Goal: Task Accomplishment & Management: Manage account settings

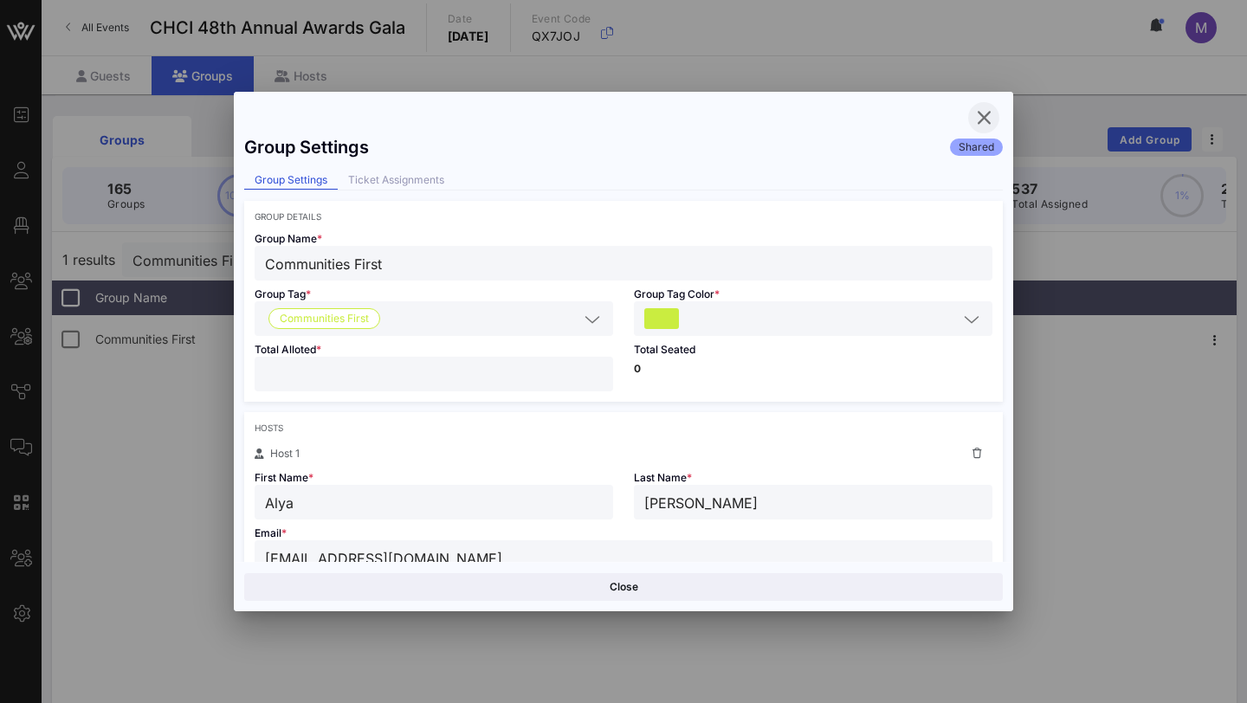
scroll to position [392, 0]
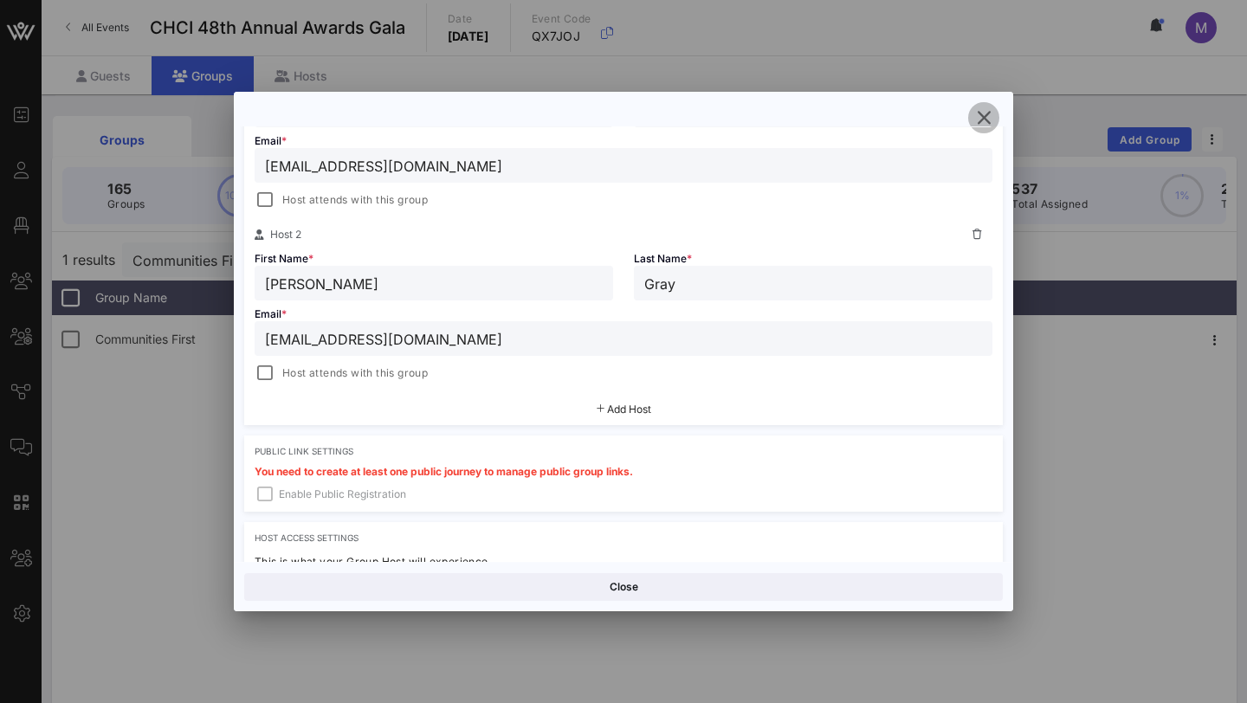
click at [993, 117] on icon "button" at bounding box center [983, 117] width 21 height 21
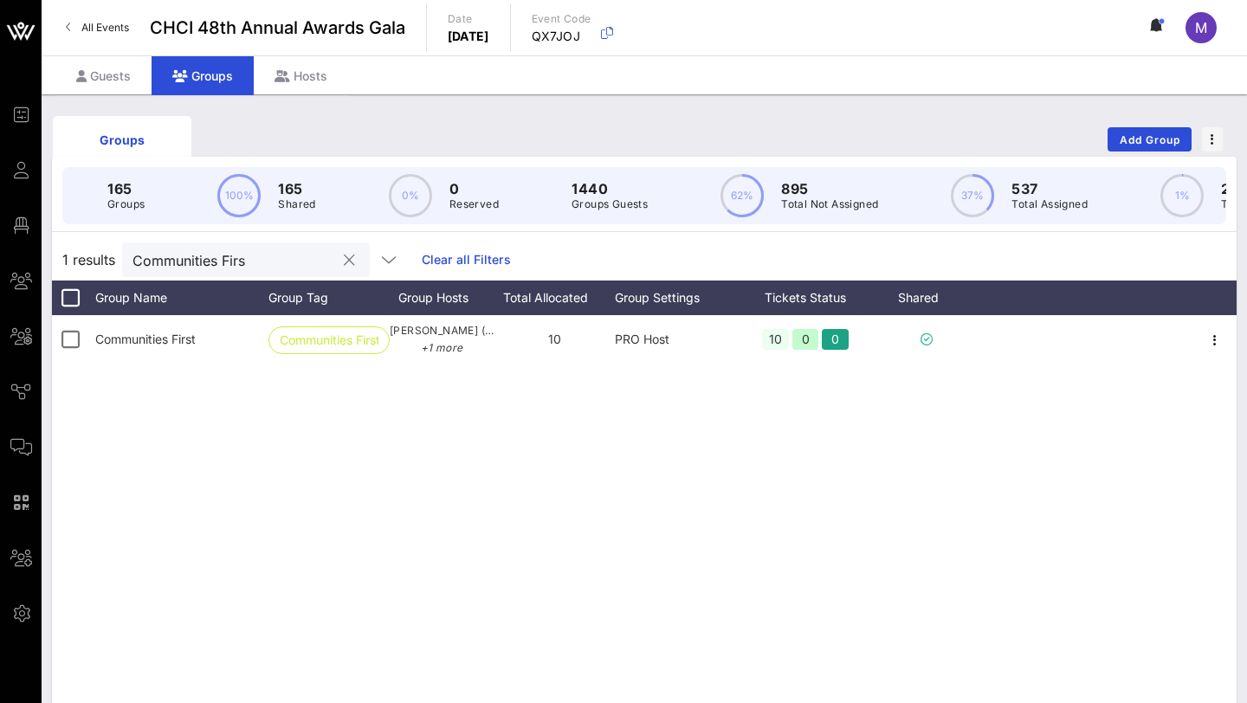
click at [344, 260] on button "clear icon" at bounding box center [349, 260] width 11 height 17
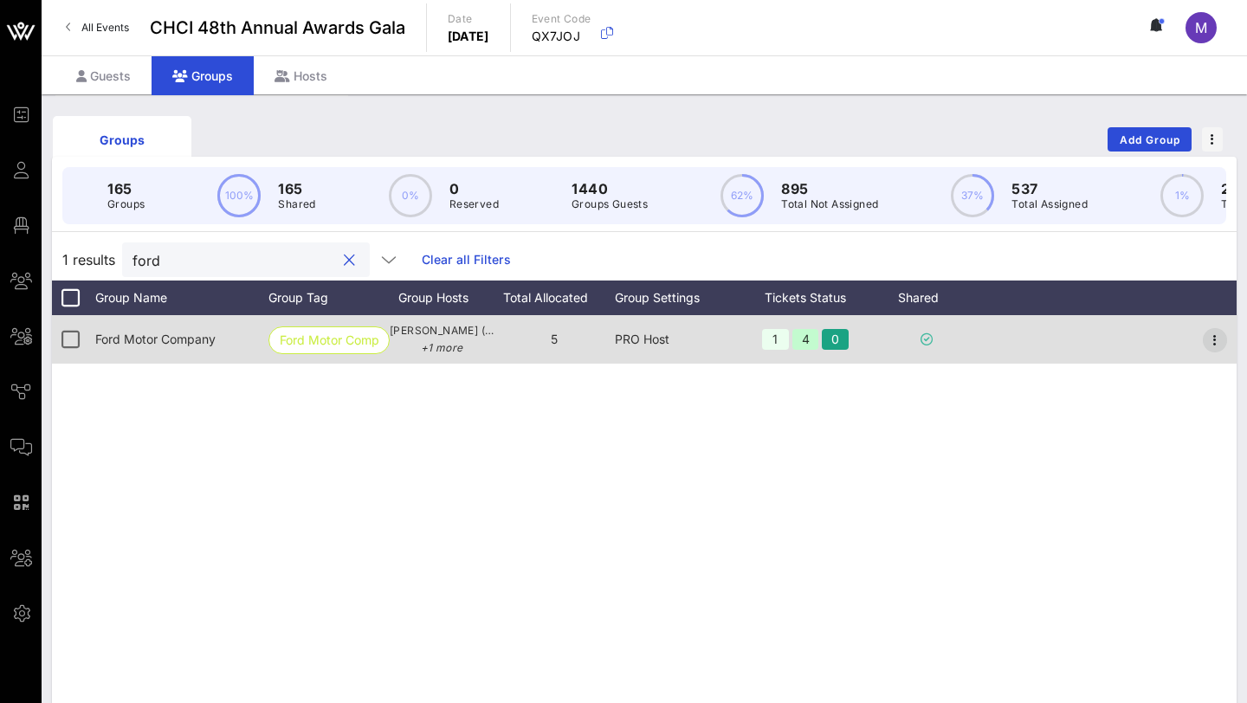
type input "ford"
click at [1220, 339] on icon "button" at bounding box center [1215, 340] width 21 height 21
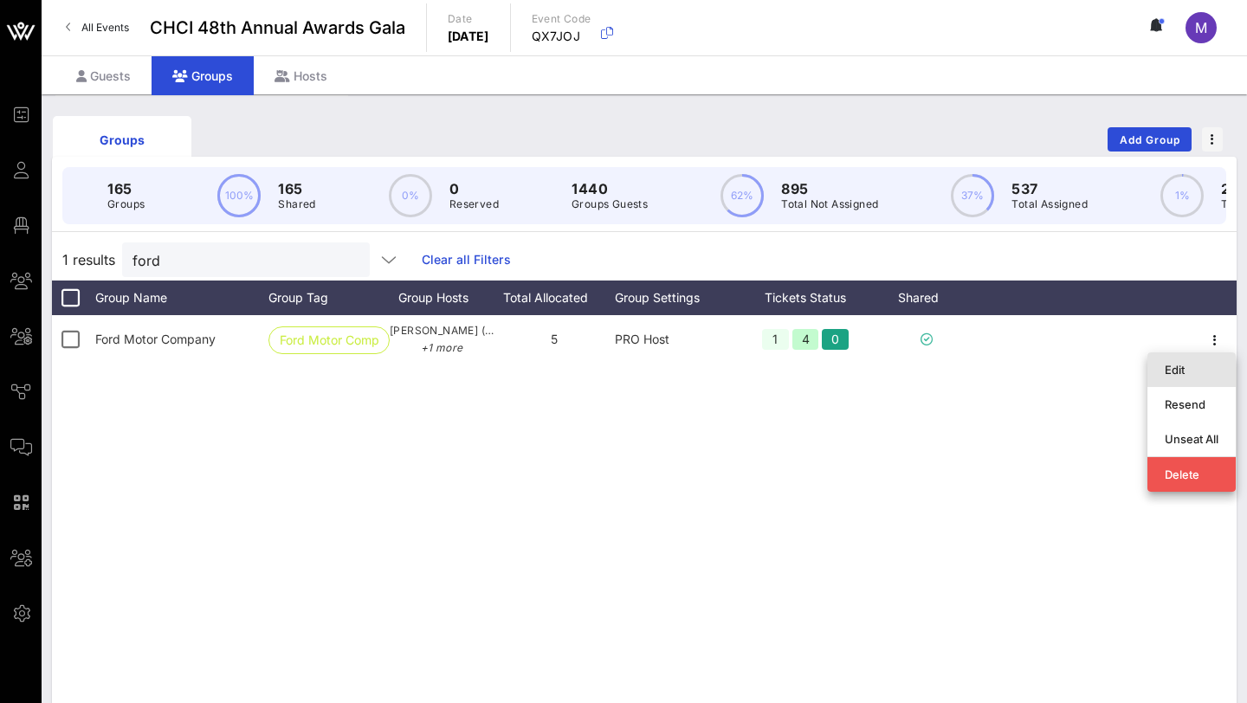
click at [1190, 369] on div "Edit" at bounding box center [1192, 370] width 54 height 14
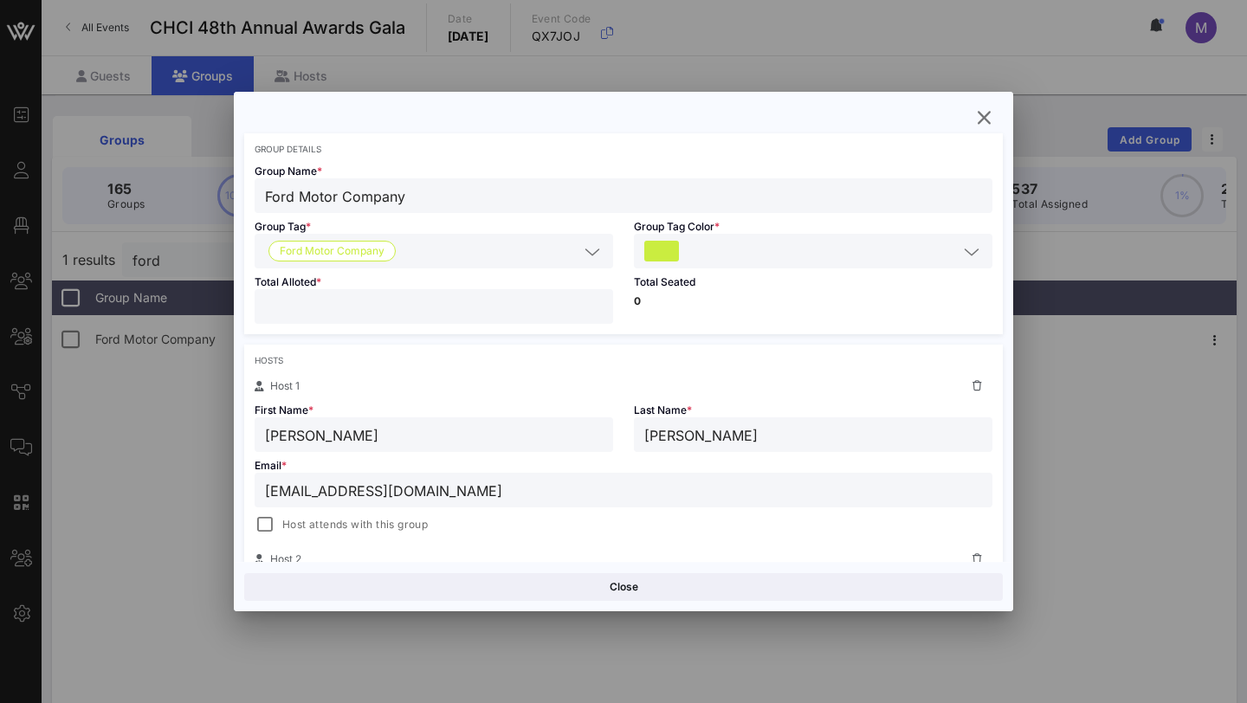
scroll to position [0, 0]
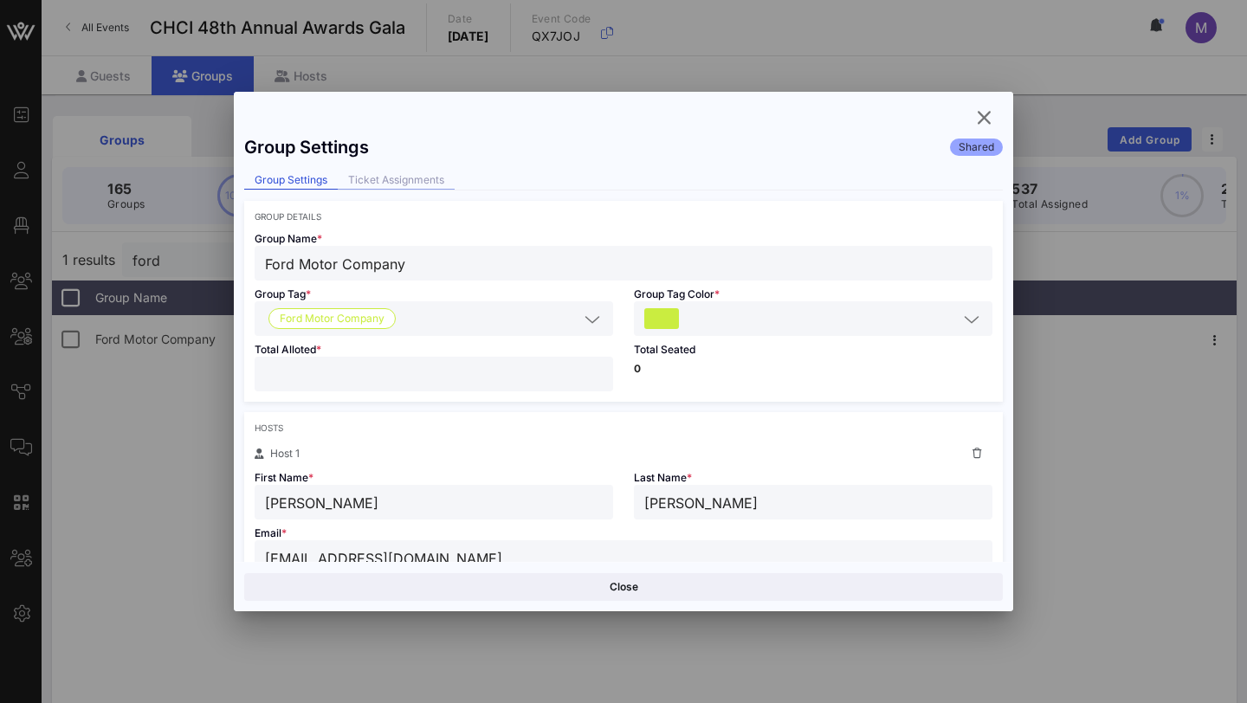
click at [372, 186] on div "Ticket Assignments" at bounding box center [396, 180] width 117 height 18
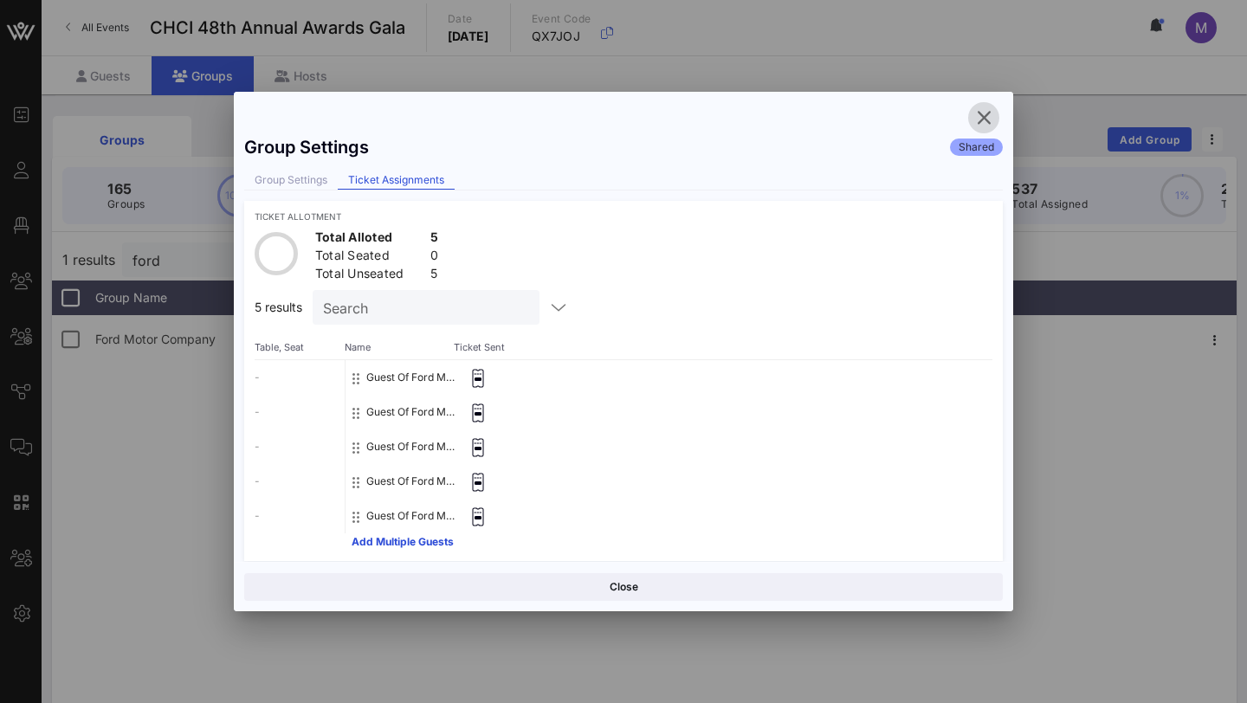
click at [982, 118] on icon "button" at bounding box center [983, 117] width 21 height 21
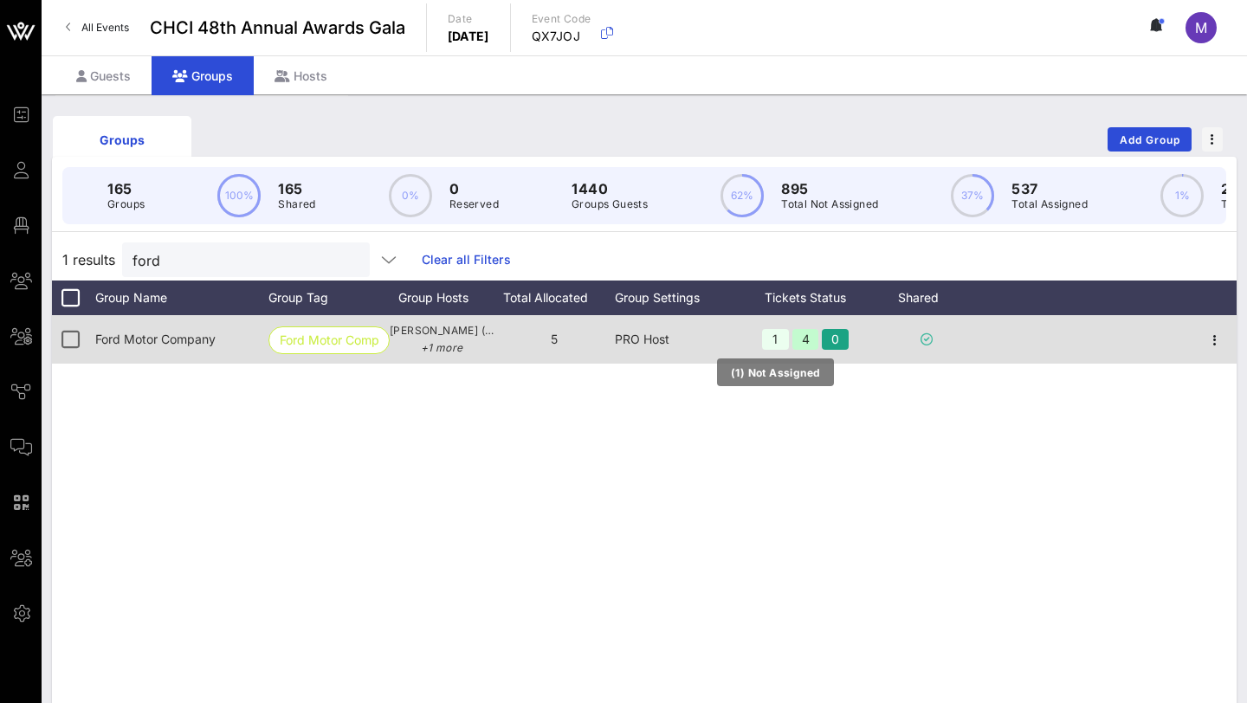
click at [778, 337] on div "1" at bounding box center [775, 339] width 27 height 21
click at [1220, 334] on icon "button" at bounding box center [1215, 340] width 21 height 21
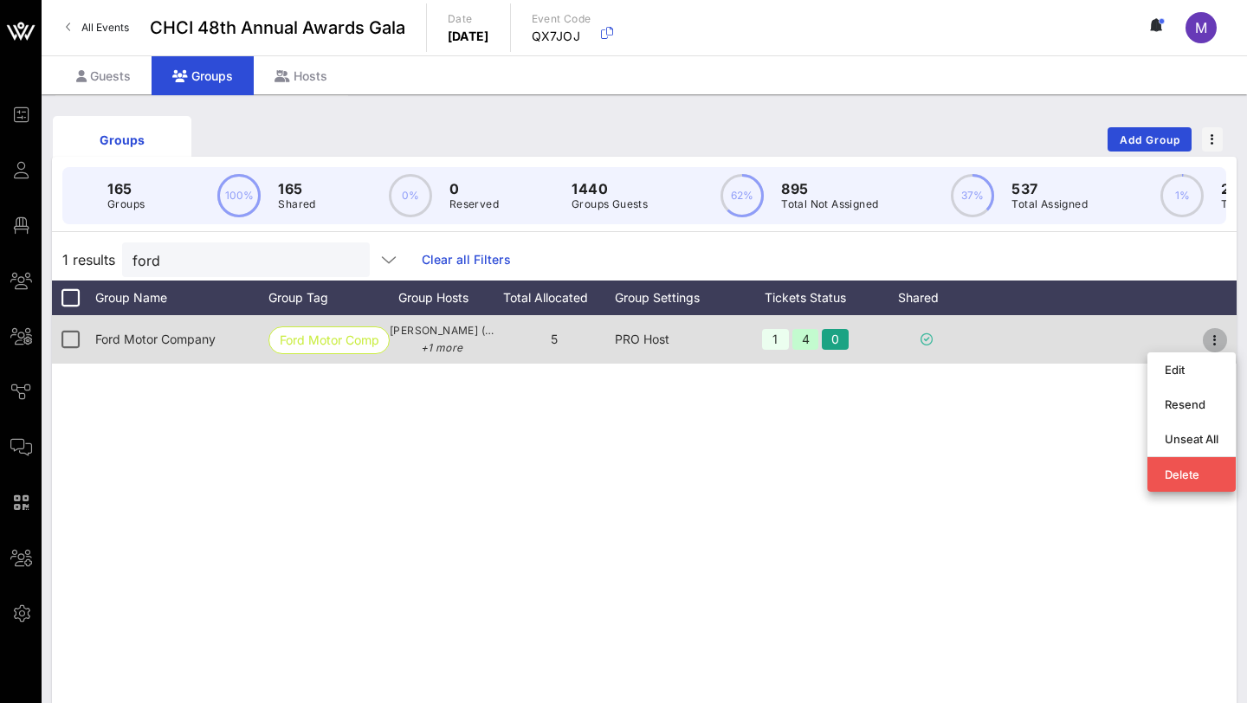
click at [1212, 338] on icon "button" at bounding box center [1215, 340] width 21 height 21
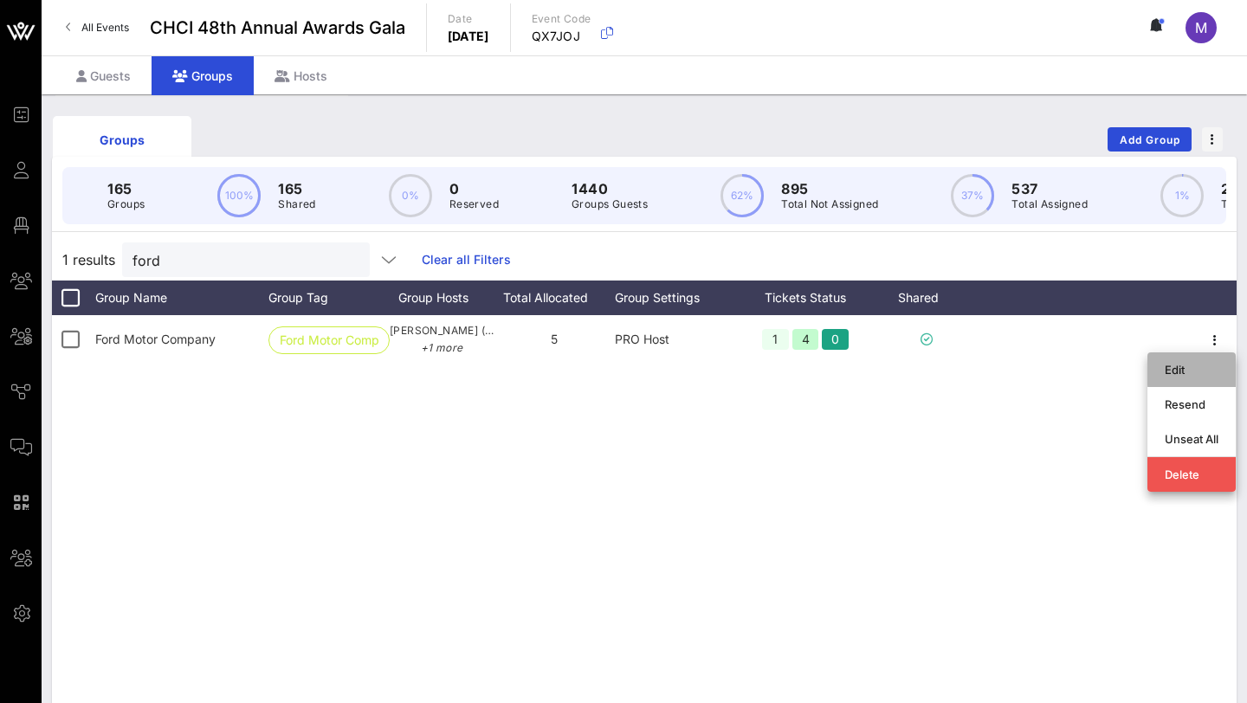
click at [1190, 378] on div "Edit" at bounding box center [1192, 370] width 54 height 28
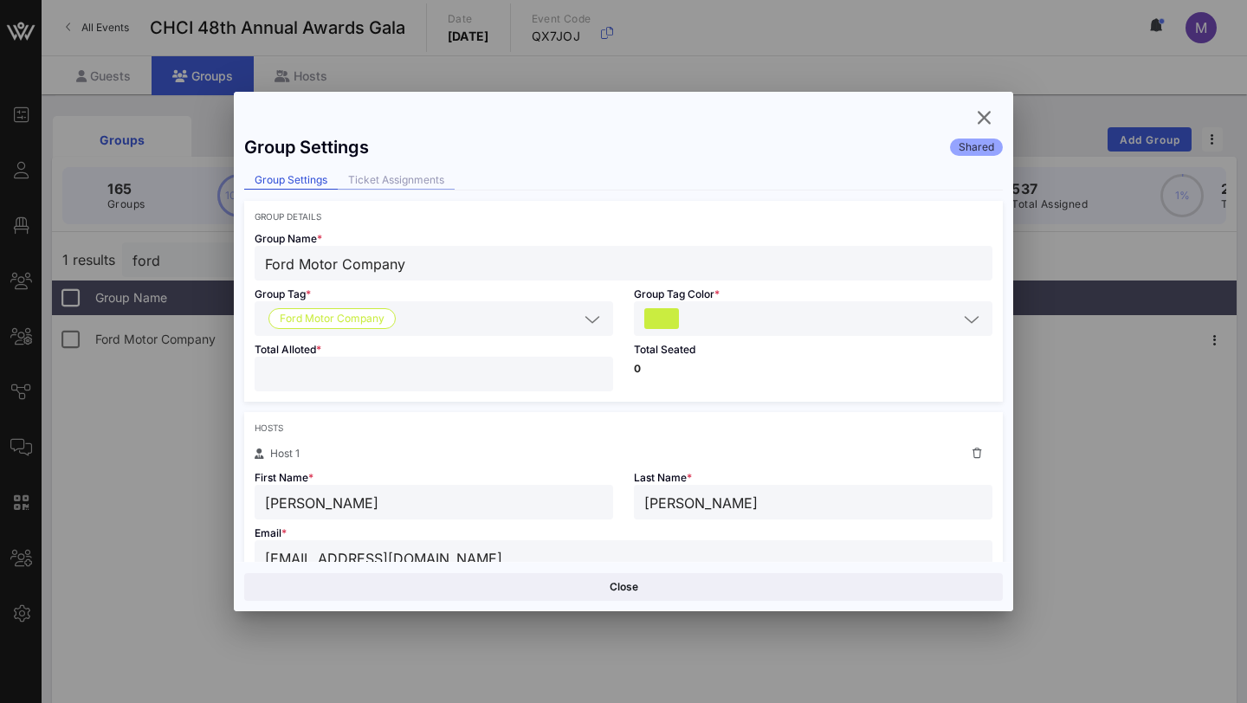
click at [417, 178] on div "Ticket Assignments" at bounding box center [396, 180] width 117 height 18
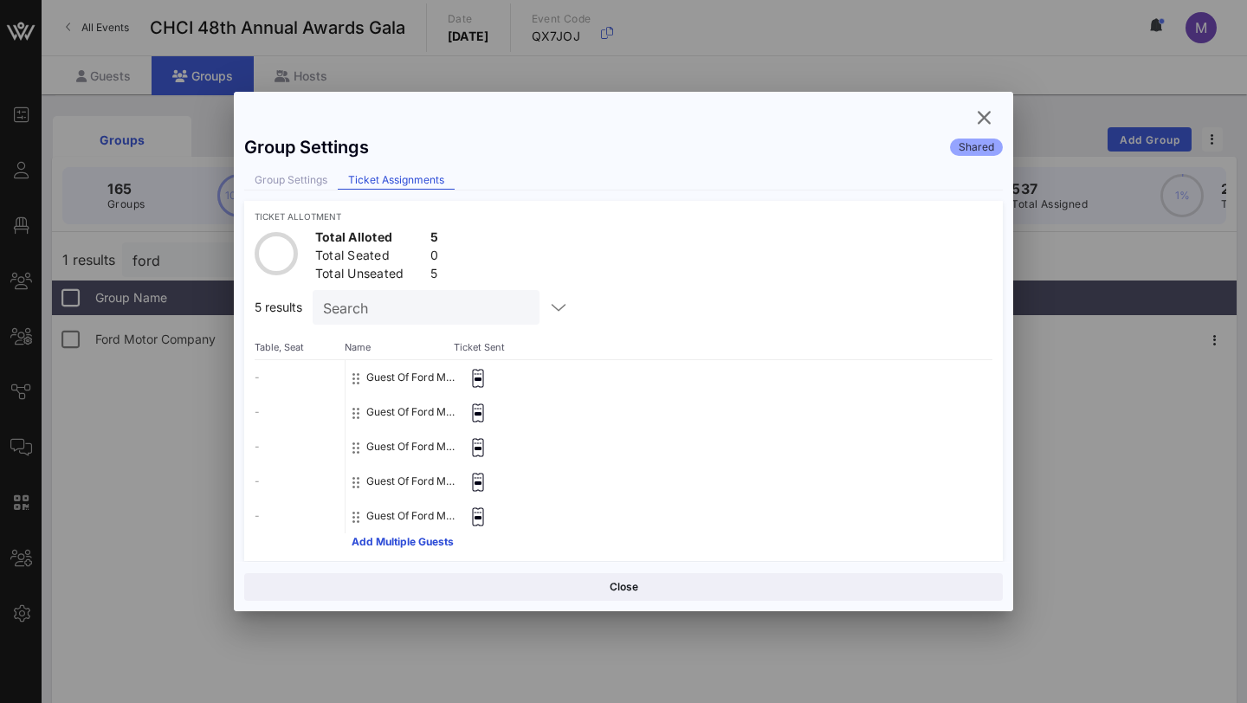
scroll to position [10, 0]
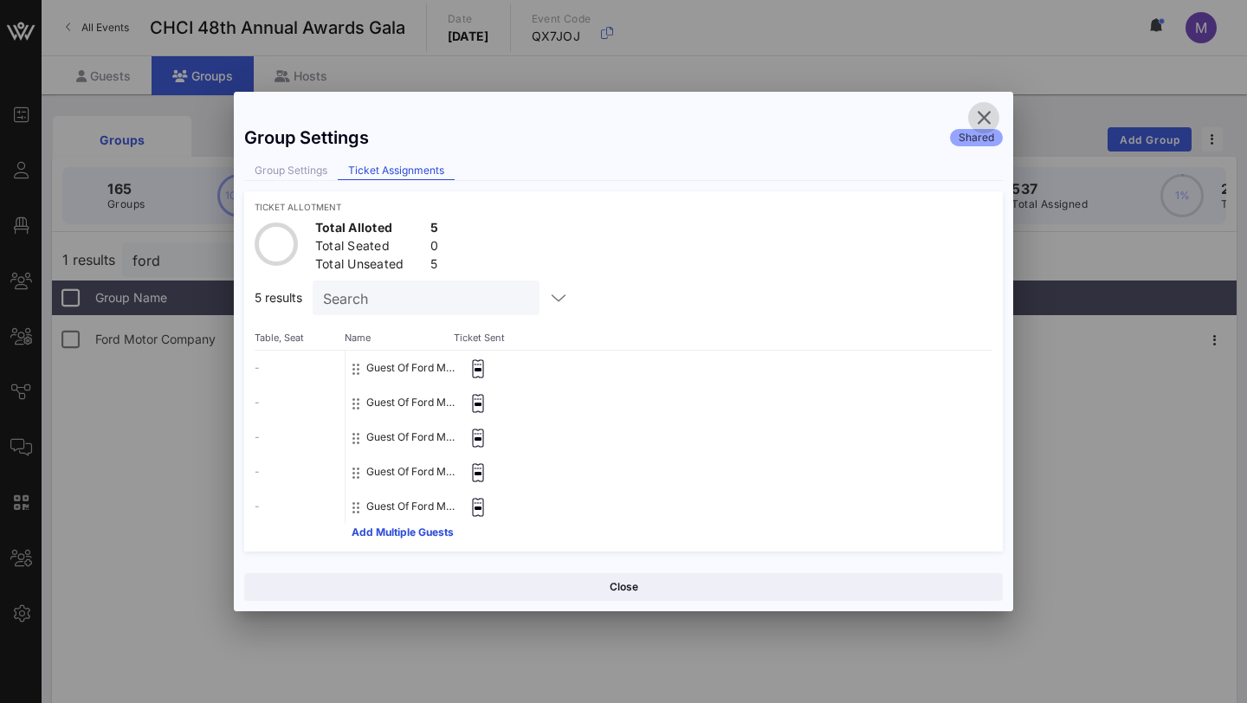
click at [982, 110] on icon "button" at bounding box center [983, 117] width 21 height 21
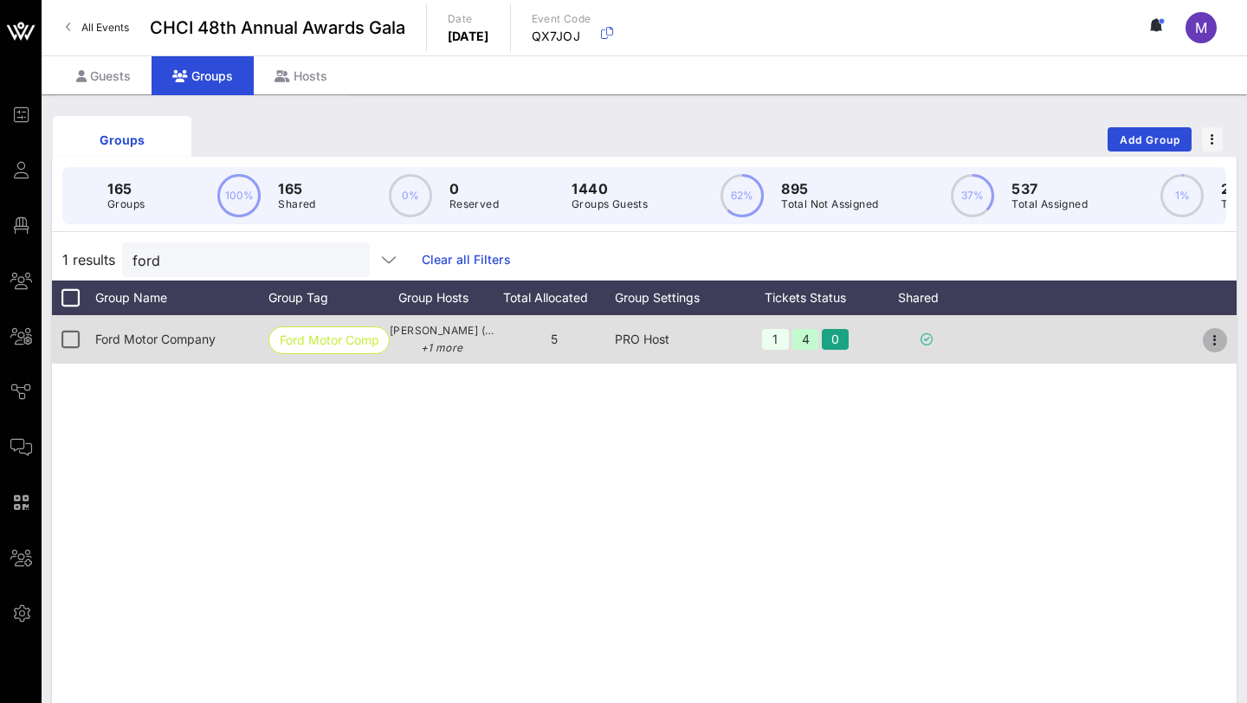
click at [1218, 340] on icon "button" at bounding box center [1215, 340] width 21 height 21
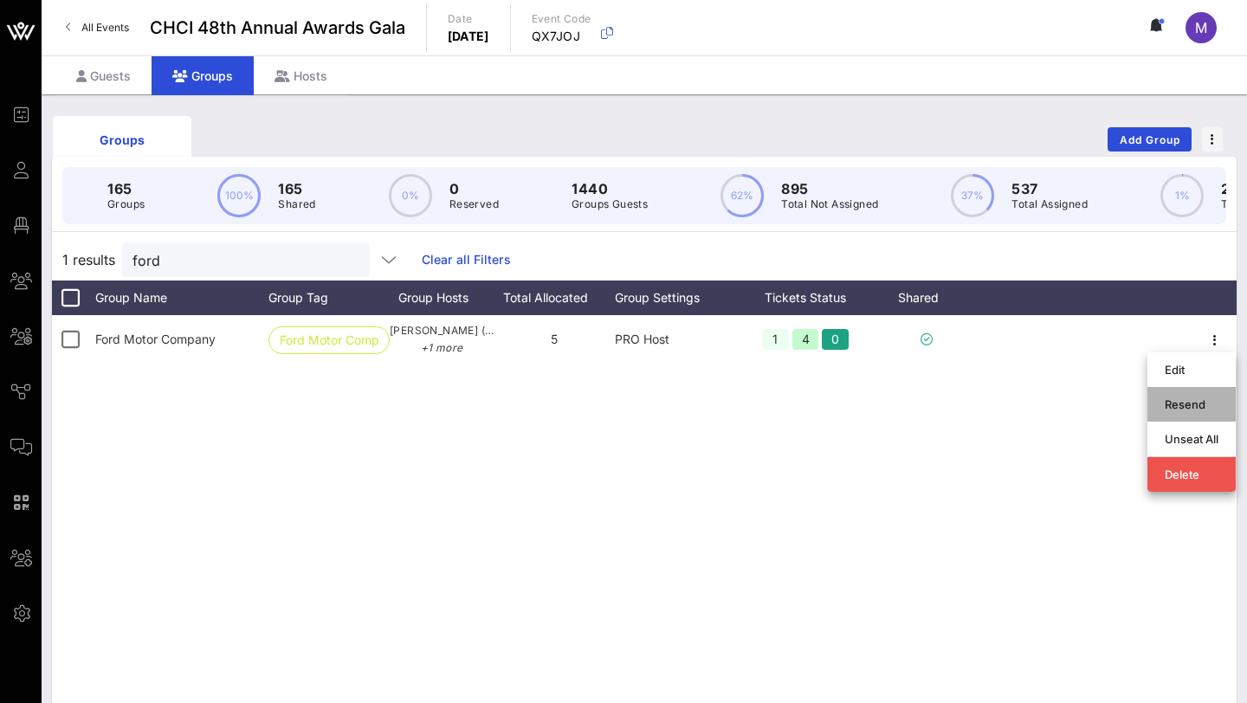
click at [1188, 402] on div "Resend" at bounding box center [1192, 405] width 54 height 14
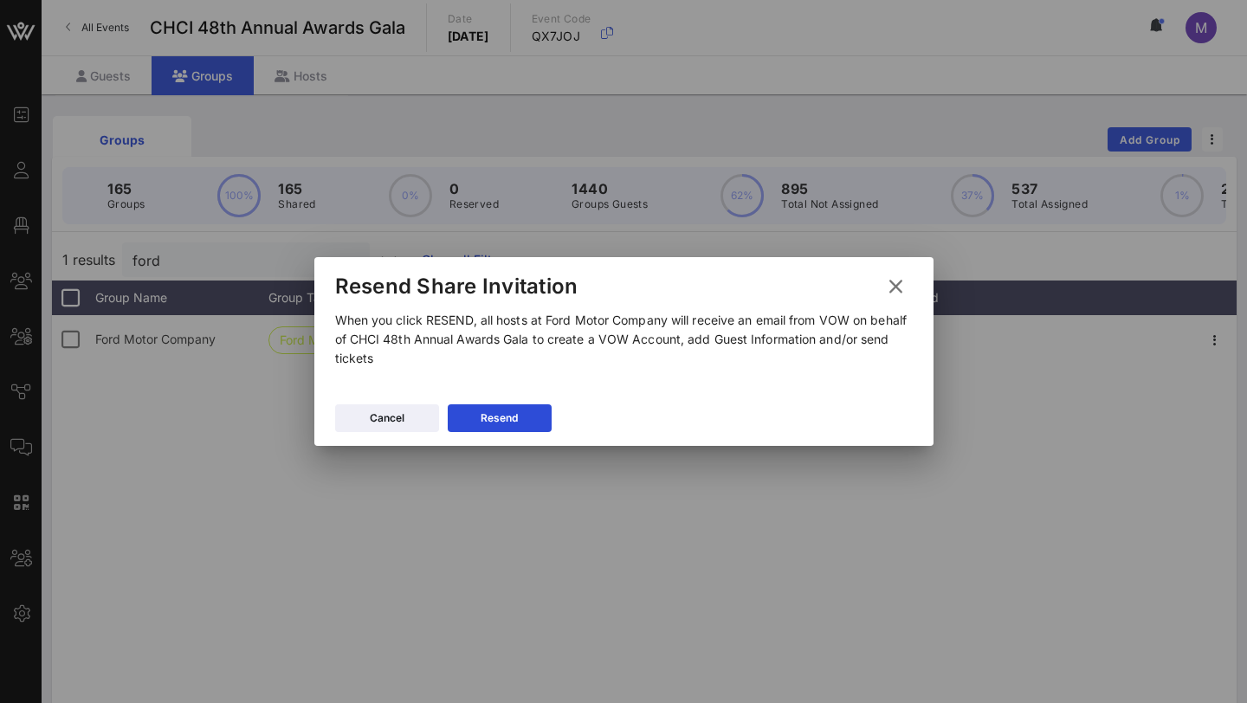
click at [895, 281] on icon at bounding box center [895, 287] width 31 height 30
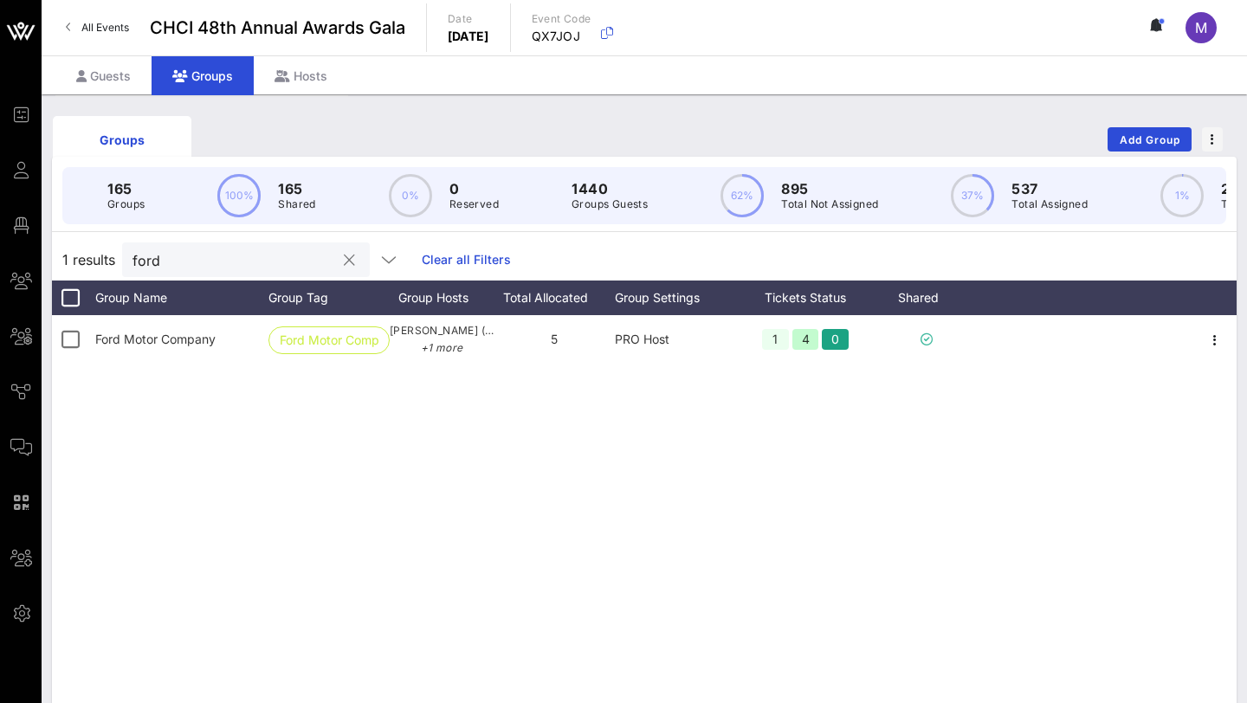
click at [314, 265] on div "ford" at bounding box center [246, 259] width 248 height 35
click at [344, 263] on button "clear icon" at bounding box center [349, 260] width 11 height 17
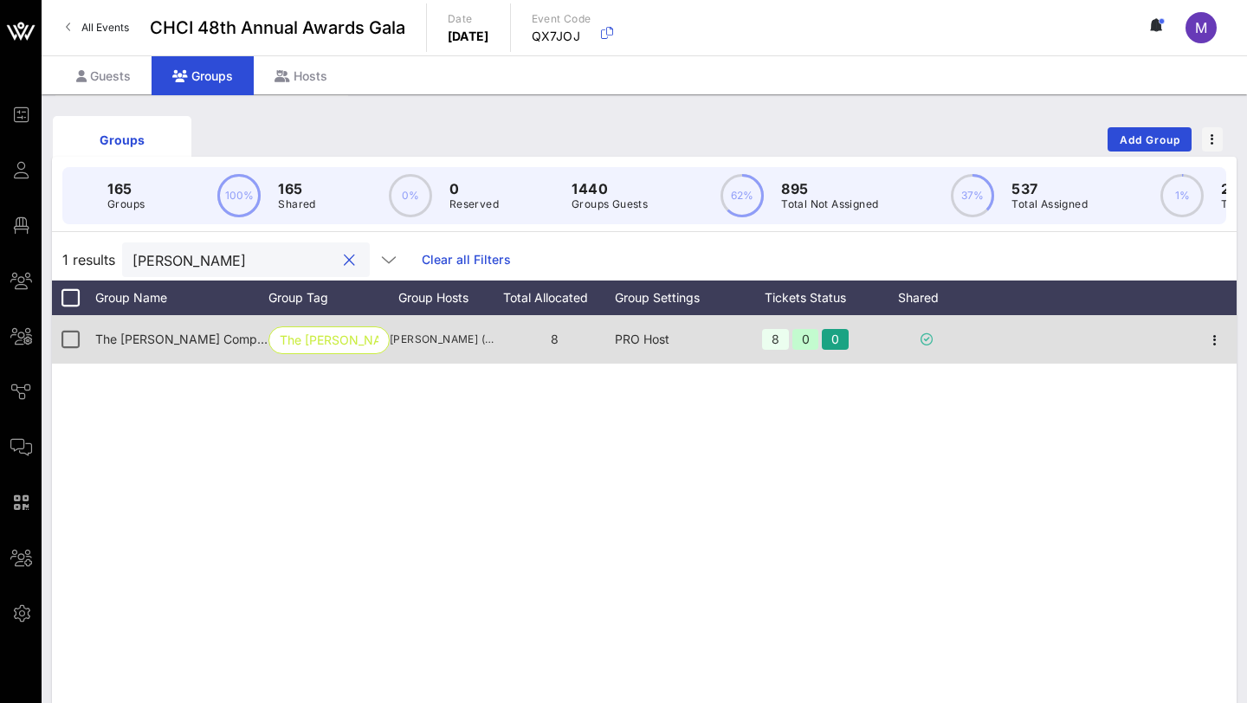
type input "[PERSON_NAME]"
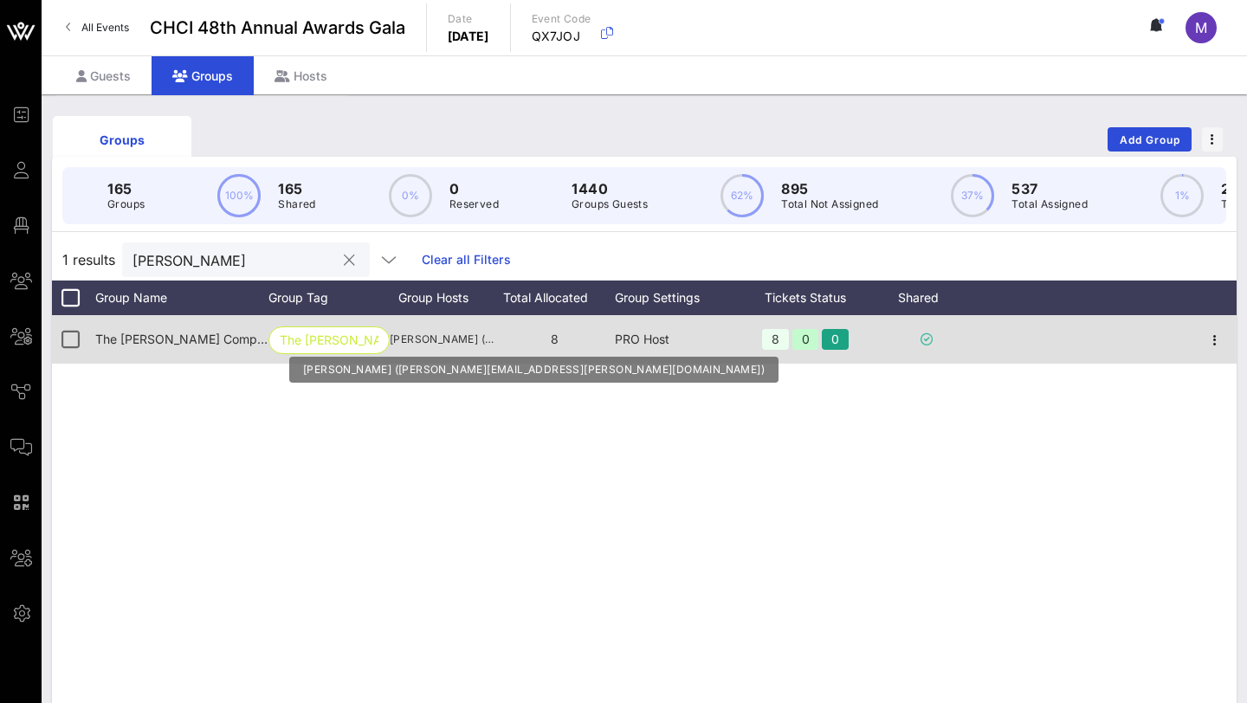
click at [479, 346] on span "[PERSON_NAME] ([PERSON_NAME][EMAIL_ADDRESS][PERSON_NAME][DOMAIN_NAME])" at bounding box center [442, 339] width 104 height 17
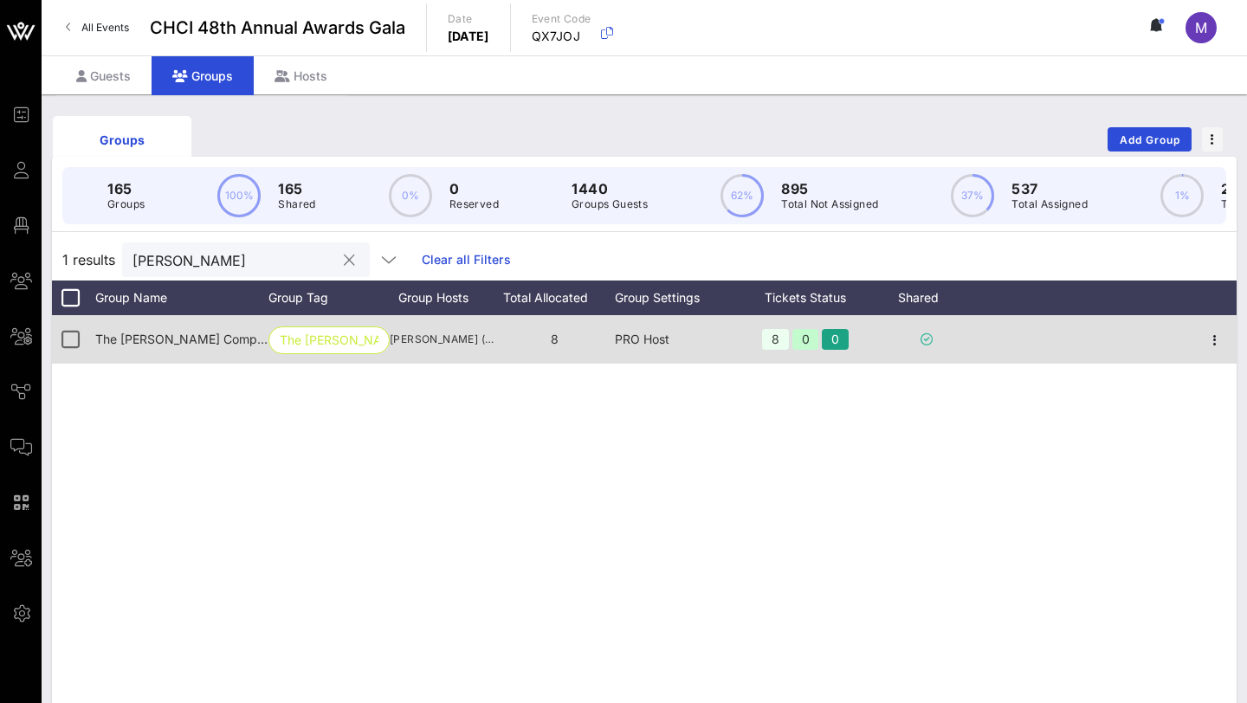
click at [1235, 342] on div at bounding box center [1214, 339] width 43 height 48
click at [1219, 342] on icon "button" at bounding box center [1215, 340] width 21 height 21
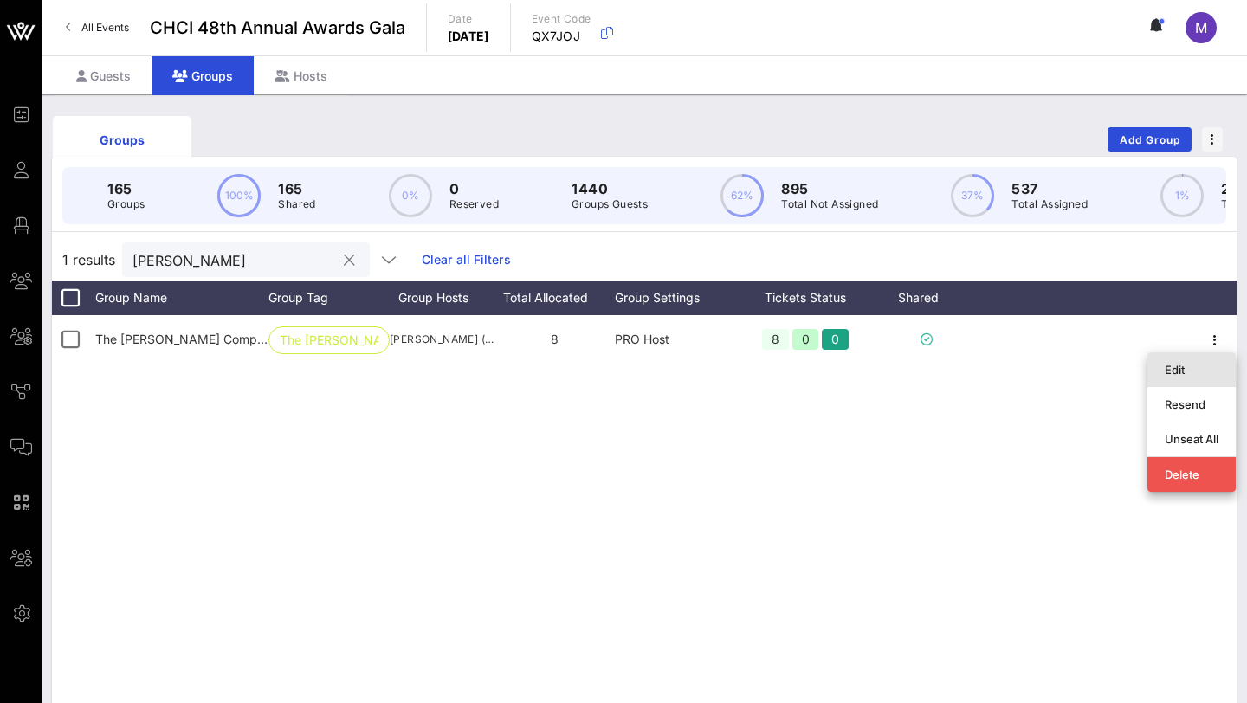
click at [1167, 371] on div "Edit" at bounding box center [1192, 370] width 54 height 14
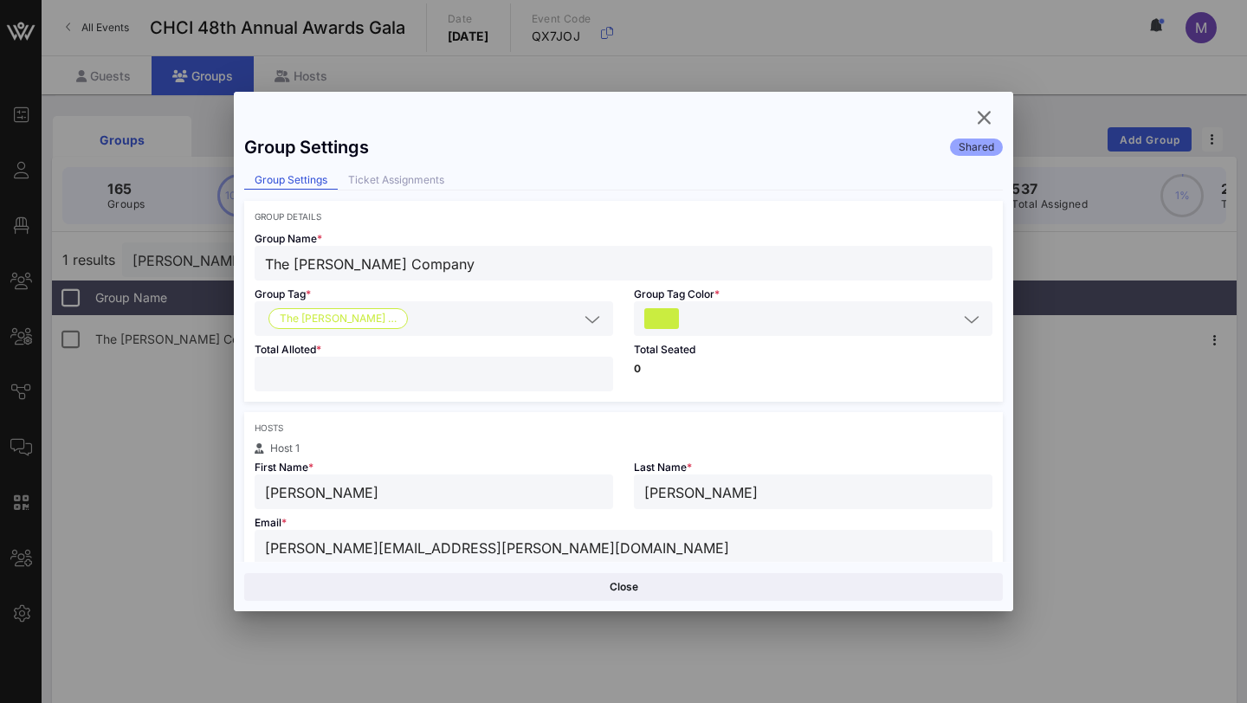
click at [492, 548] on input "[PERSON_NAME][EMAIL_ADDRESS][PERSON_NAME][DOMAIN_NAME]" at bounding box center [623, 547] width 717 height 23
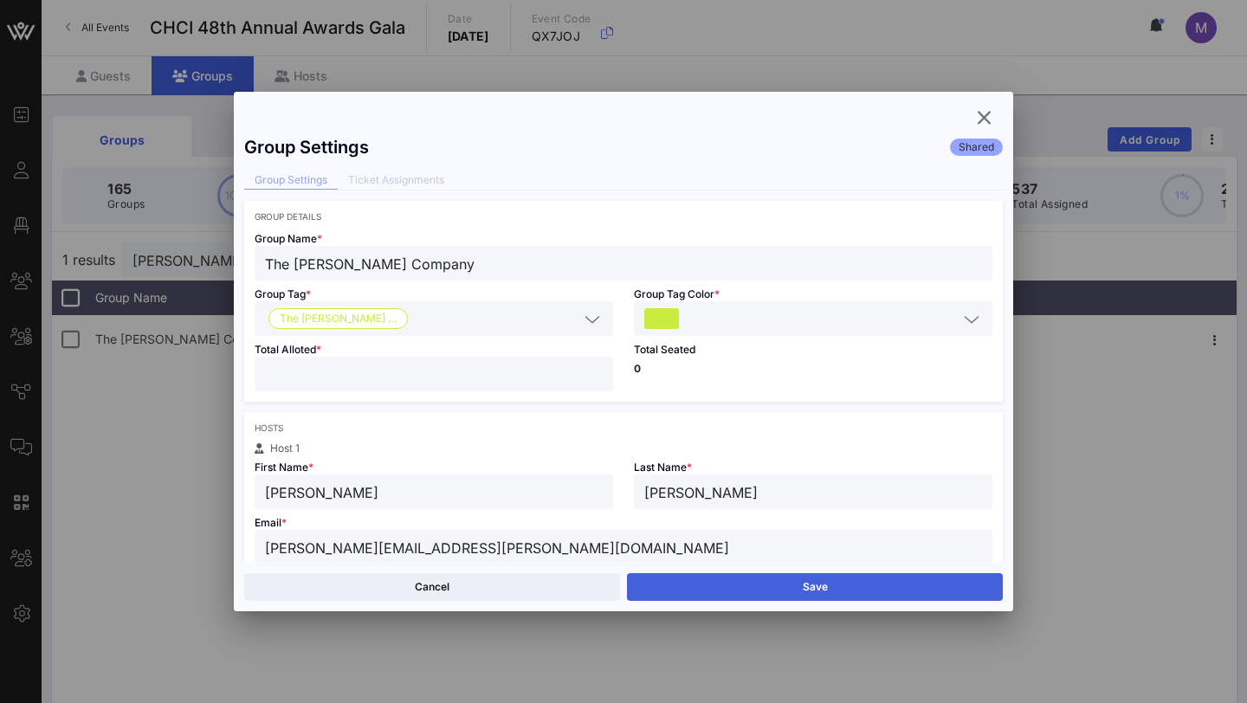
click at [764, 592] on button "Save" at bounding box center [815, 587] width 376 height 28
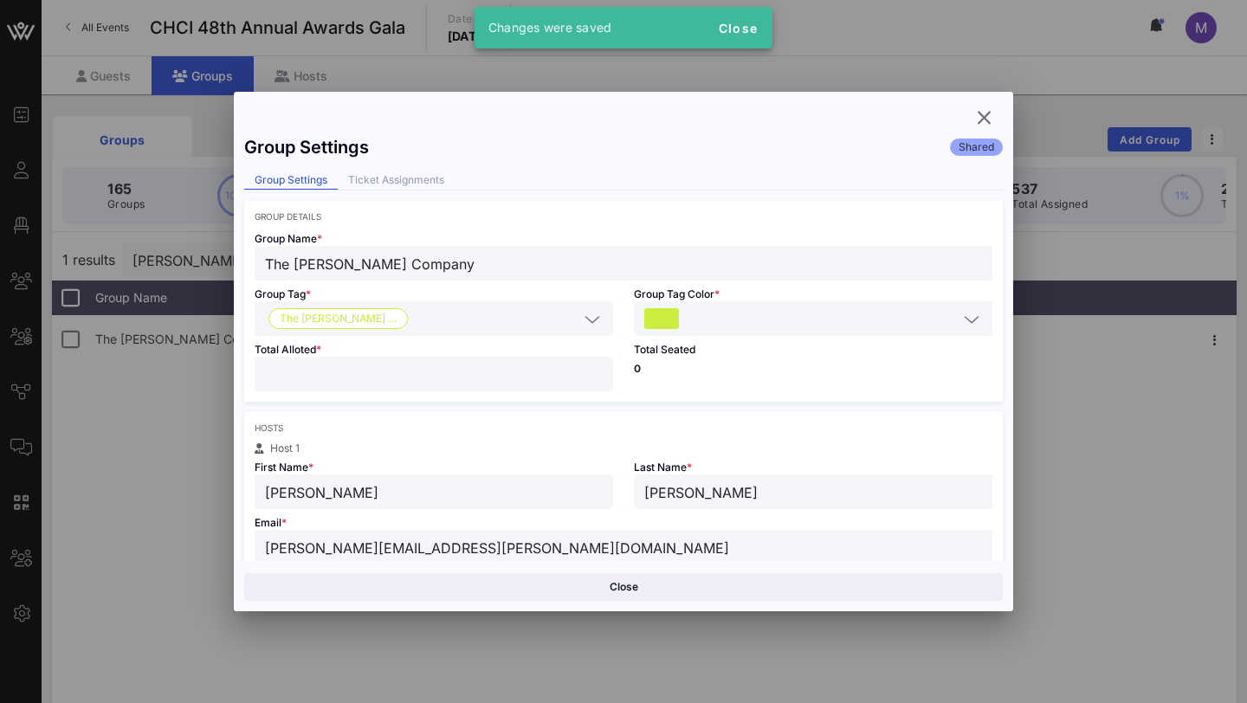
click at [1224, 338] on div at bounding box center [623, 351] width 1247 height 703
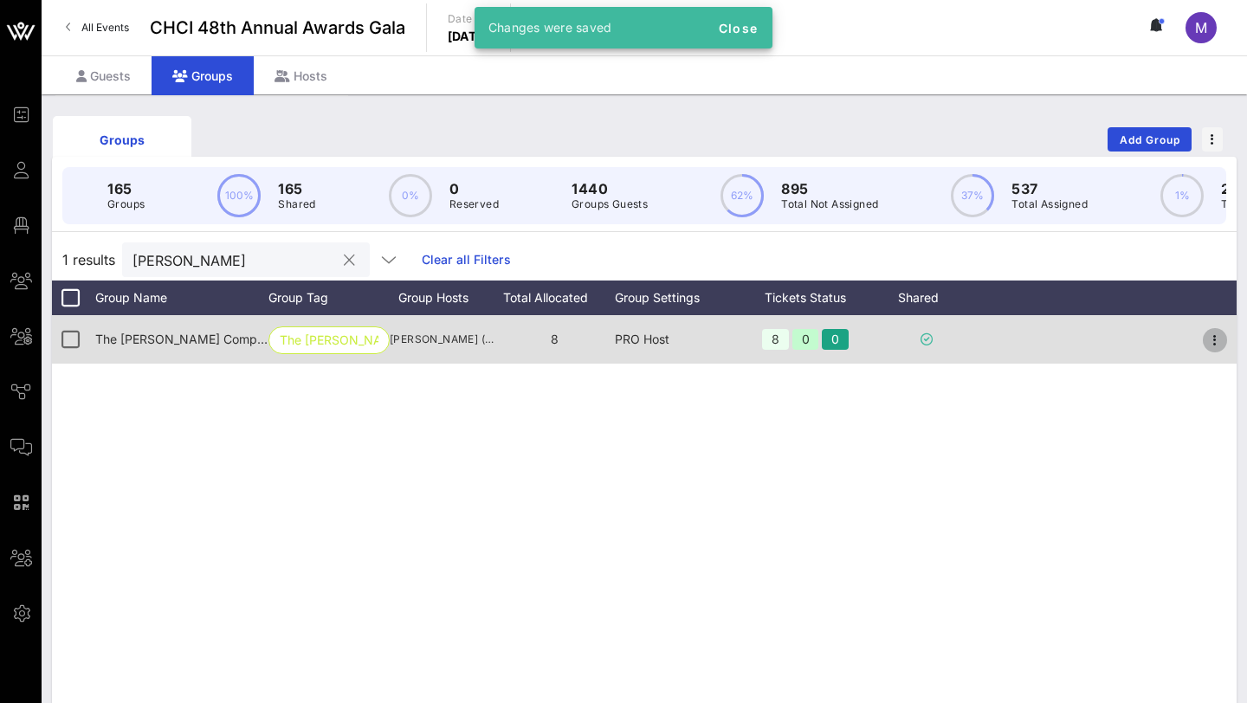
click at [1211, 344] on icon "button" at bounding box center [1215, 340] width 21 height 21
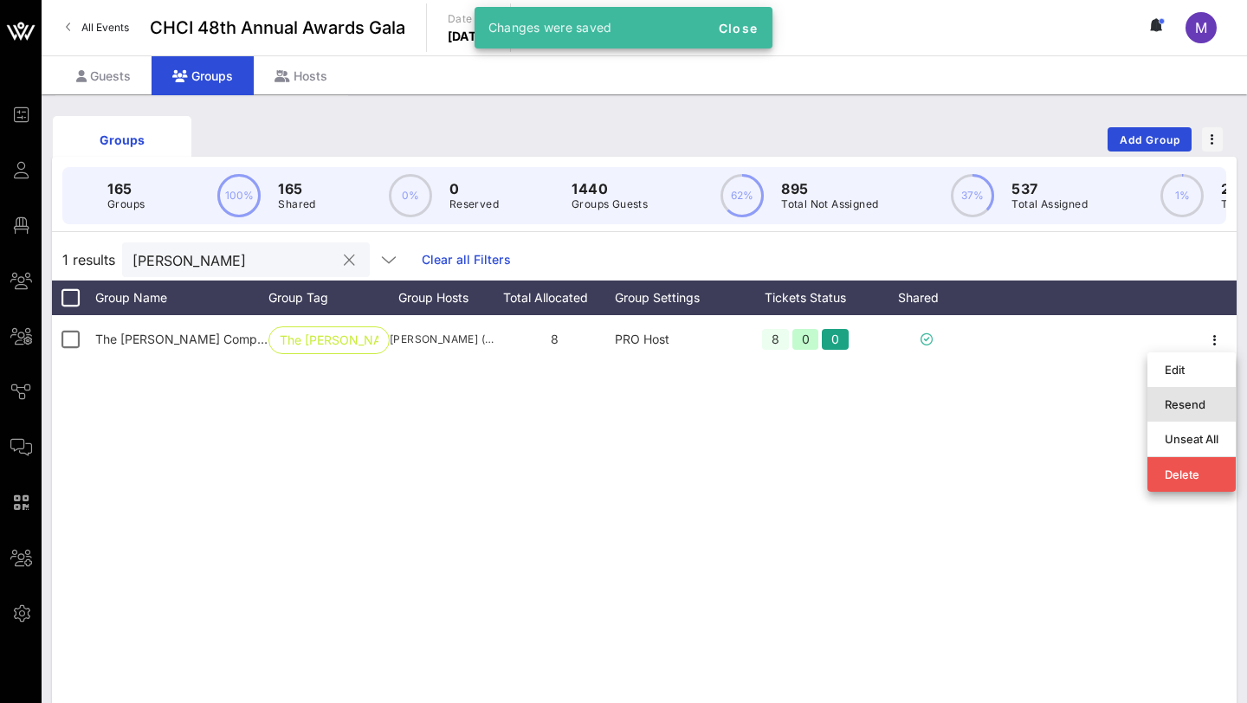
click at [1169, 404] on div "Resend" at bounding box center [1192, 405] width 54 height 14
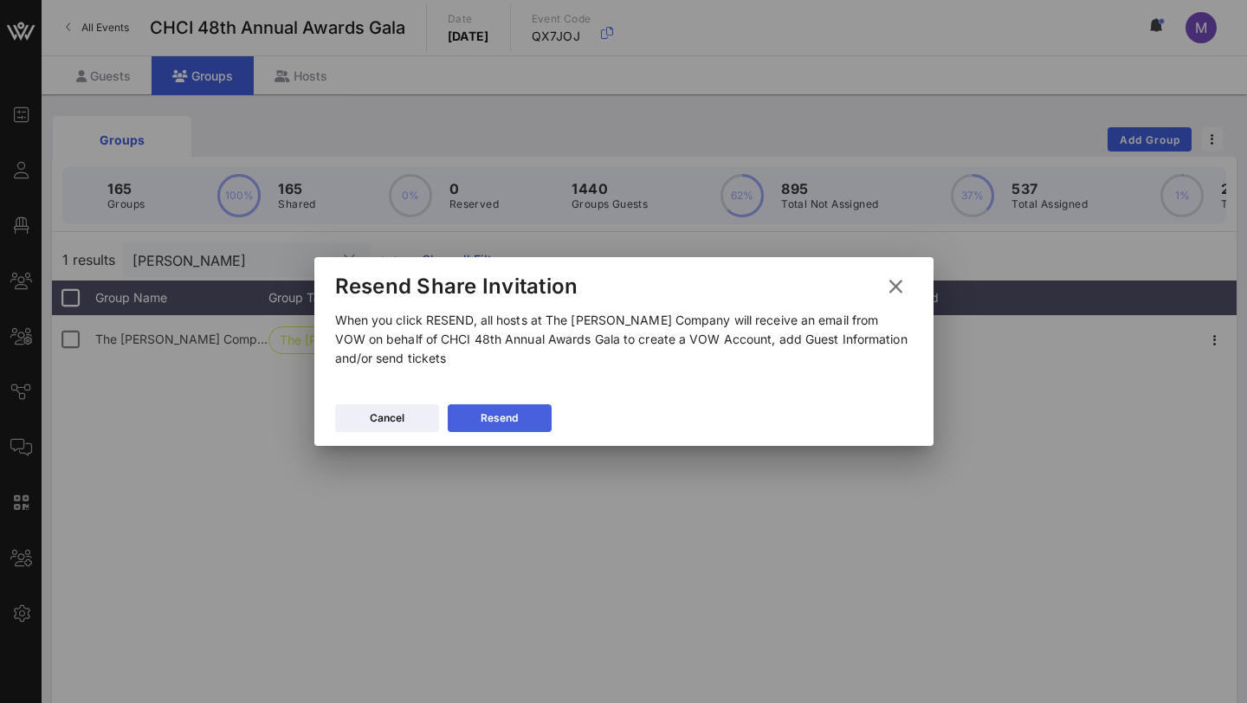
click at [498, 423] on div "Resend" at bounding box center [499, 418] width 37 height 17
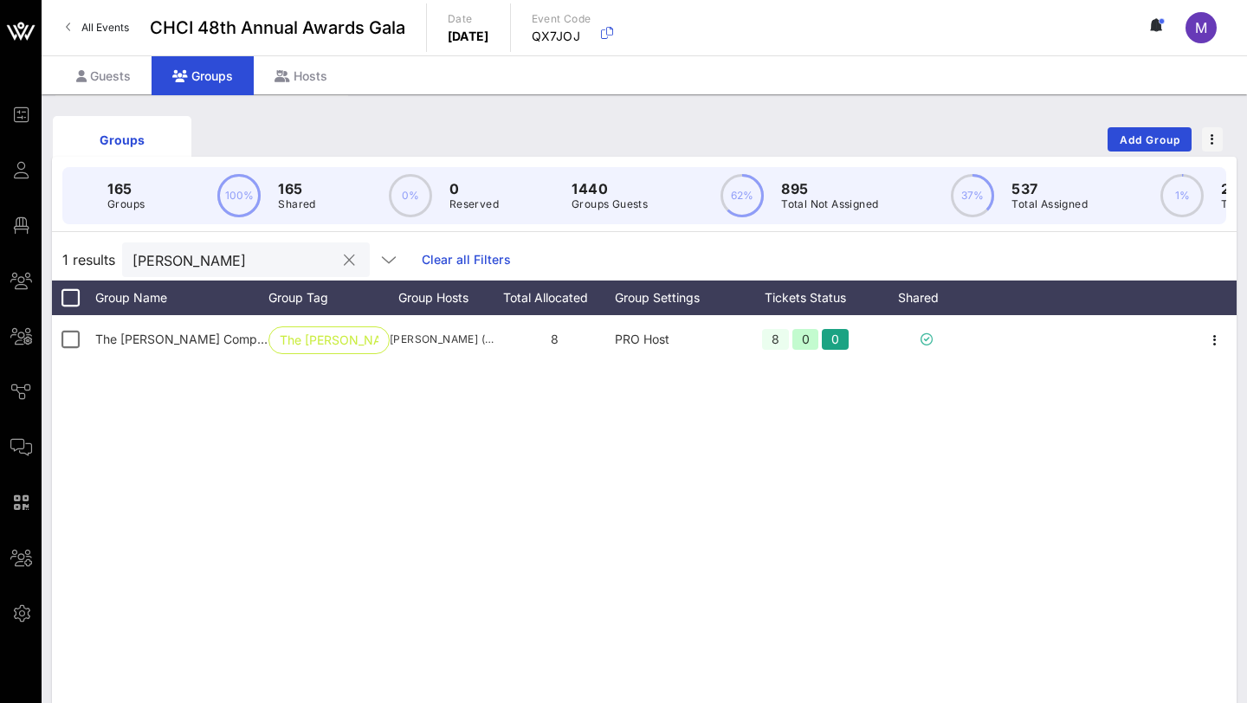
click at [344, 258] on button "clear icon" at bounding box center [349, 260] width 11 height 17
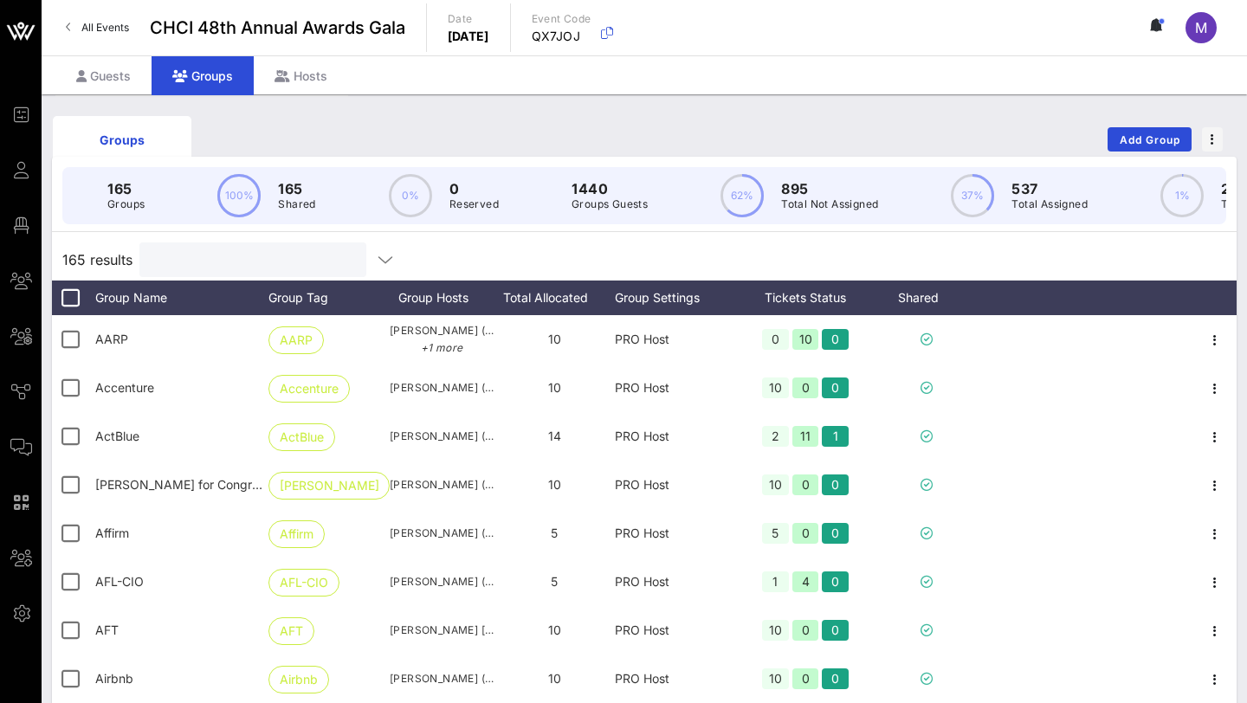
click at [299, 258] on input "text" at bounding box center [251, 260] width 203 height 23
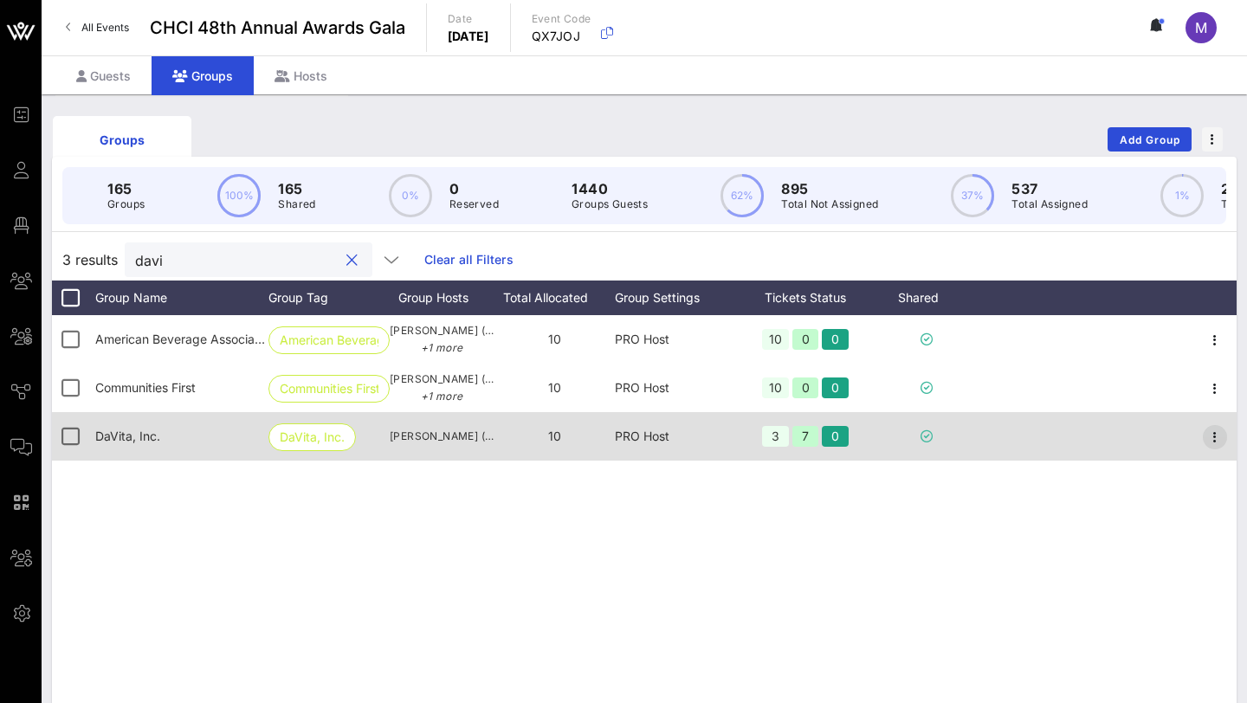
type input "davi"
click at [1212, 430] on icon "button" at bounding box center [1215, 437] width 21 height 21
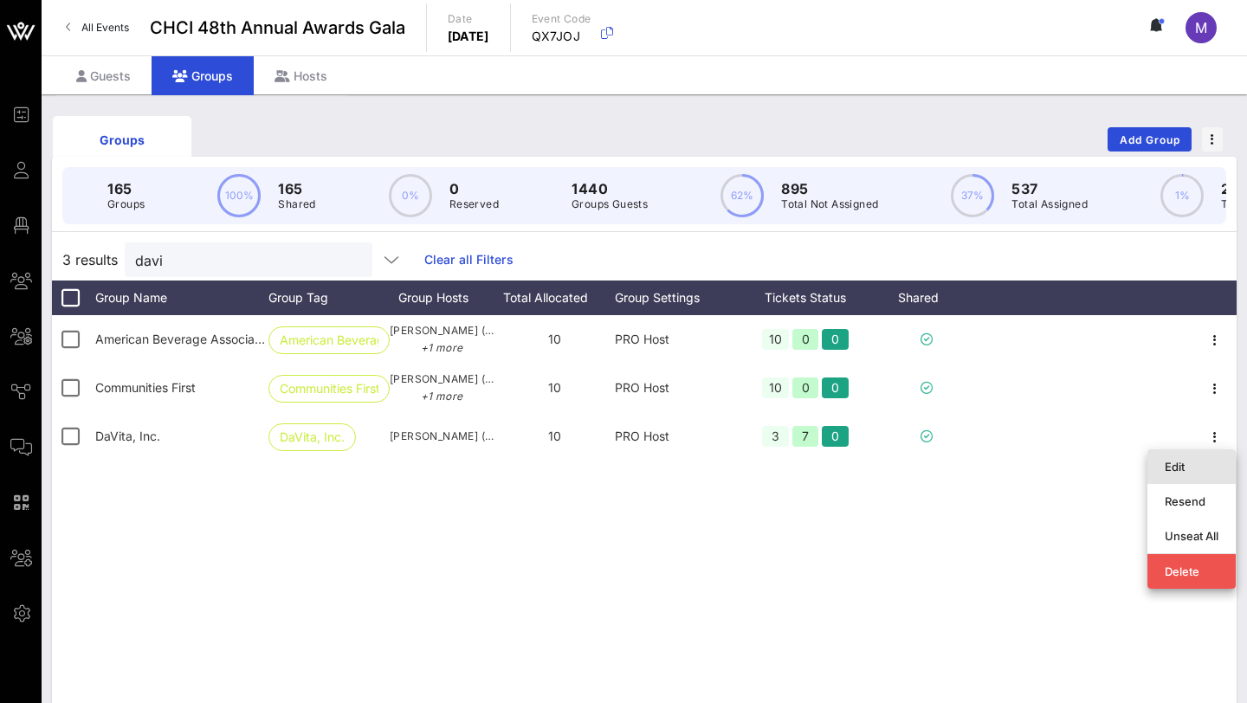
click at [1180, 461] on div "Edit" at bounding box center [1192, 467] width 54 height 14
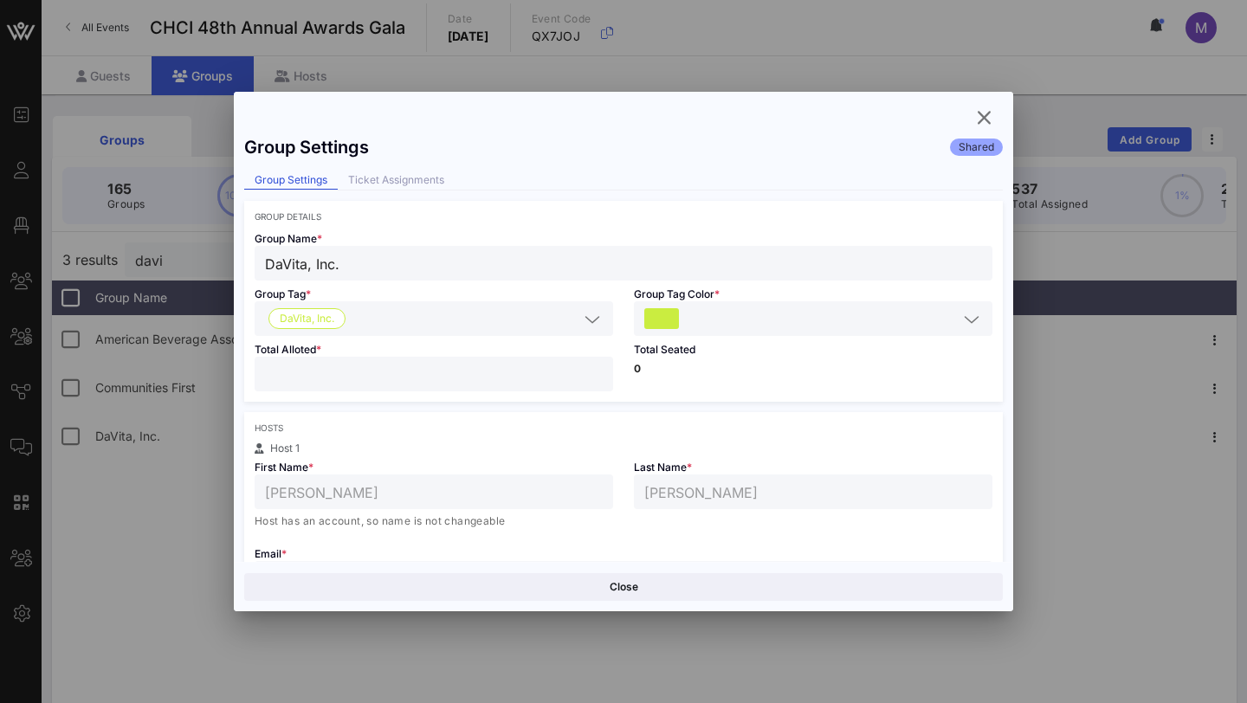
click at [401, 190] on div "Group Settings Ticket Assignments" at bounding box center [623, 180] width 759 height 19
click at [401, 172] on div "Ticket Assignments" at bounding box center [396, 180] width 117 height 18
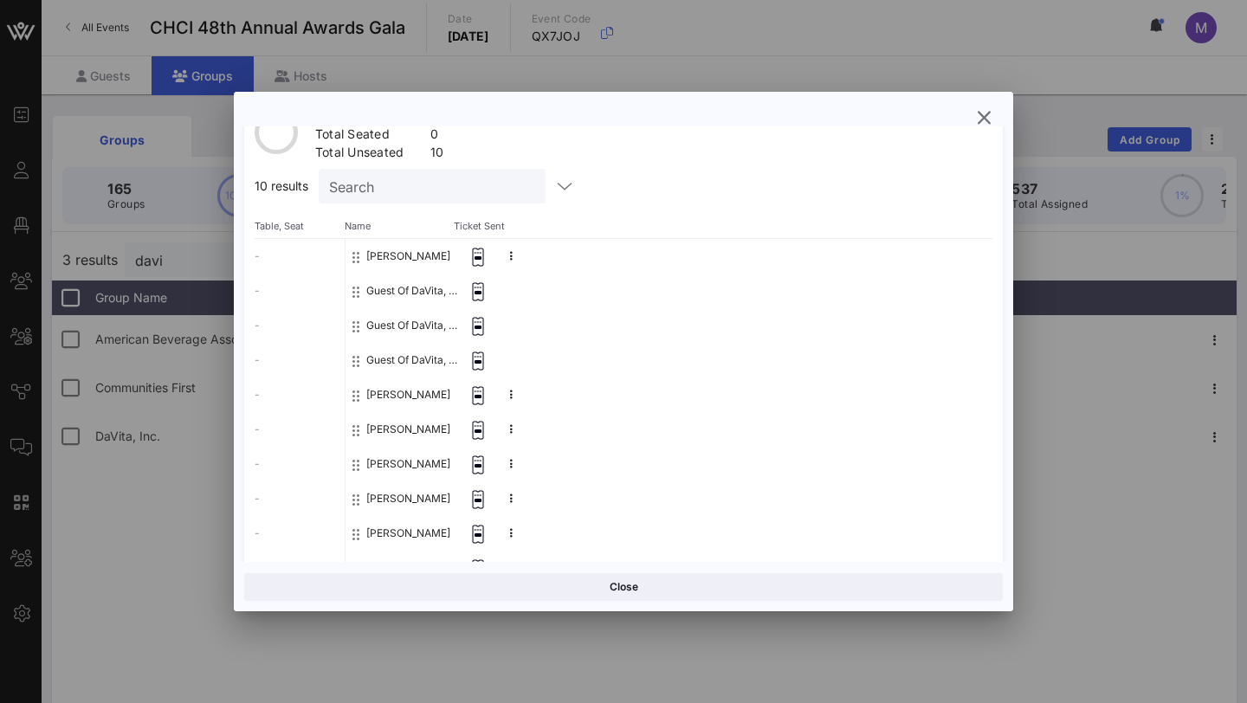
scroll to position [183, 0]
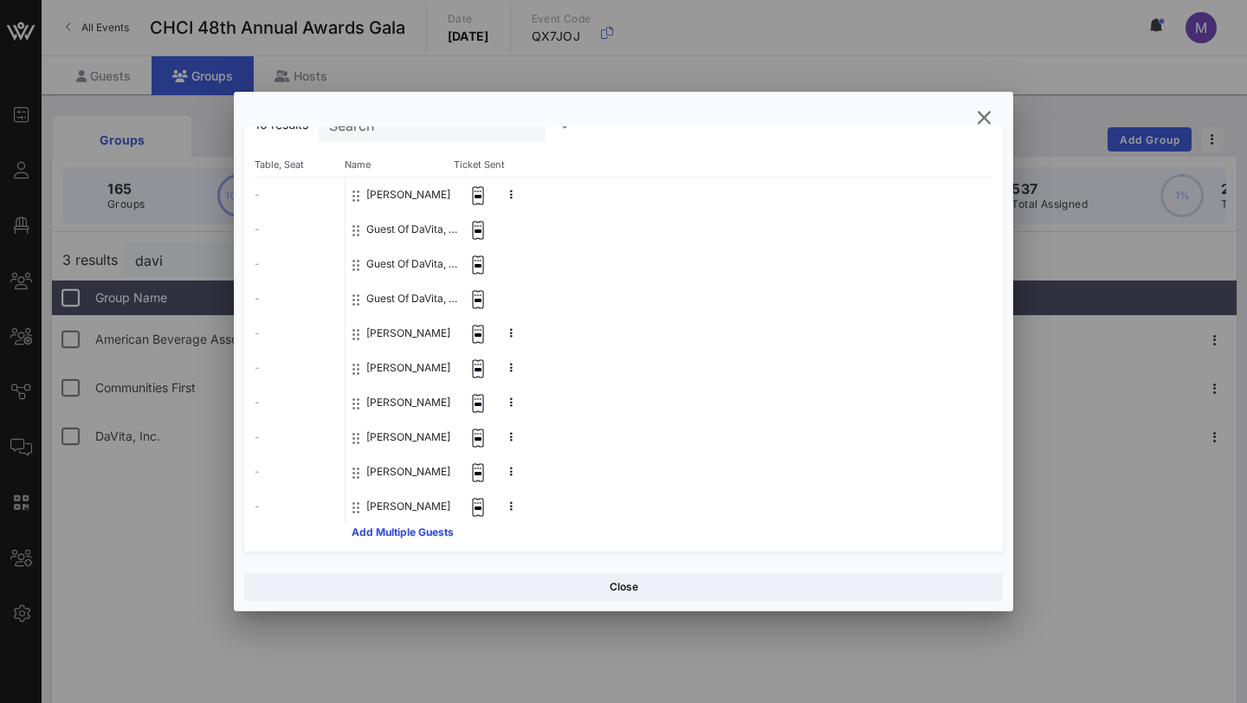
click at [1076, 386] on div at bounding box center [623, 351] width 1247 height 703
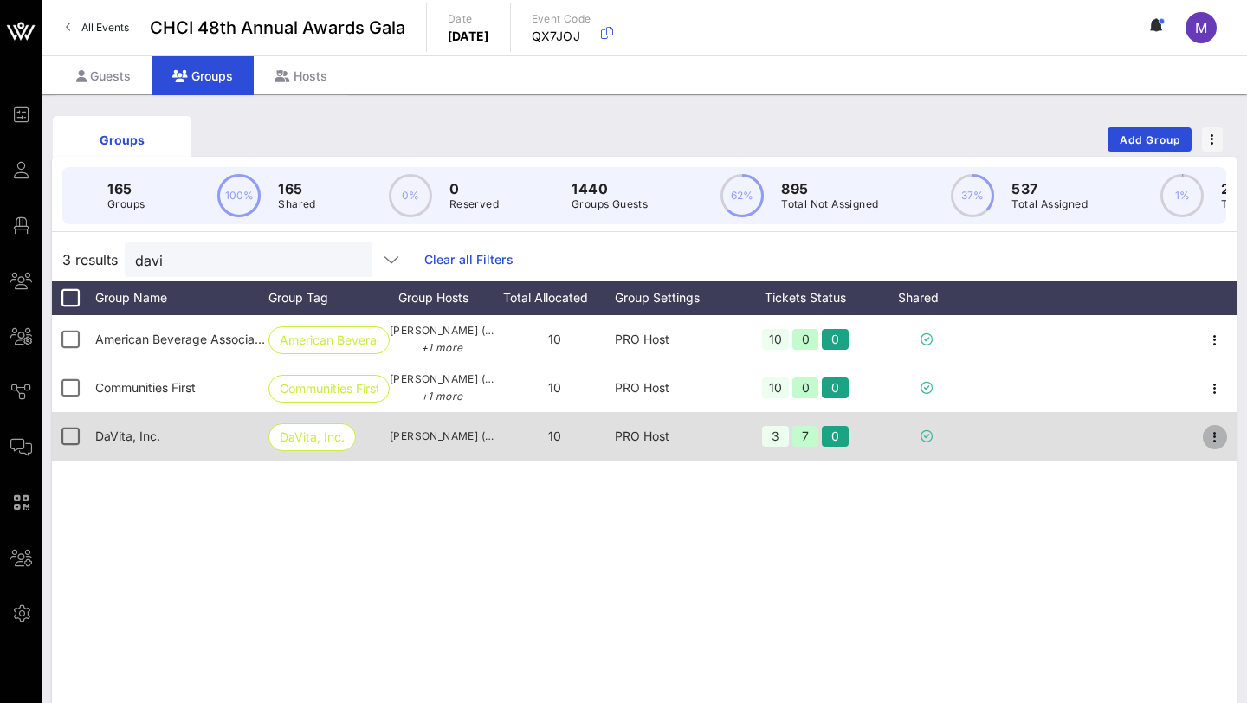
click at [1217, 439] on icon "button" at bounding box center [1215, 437] width 21 height 21
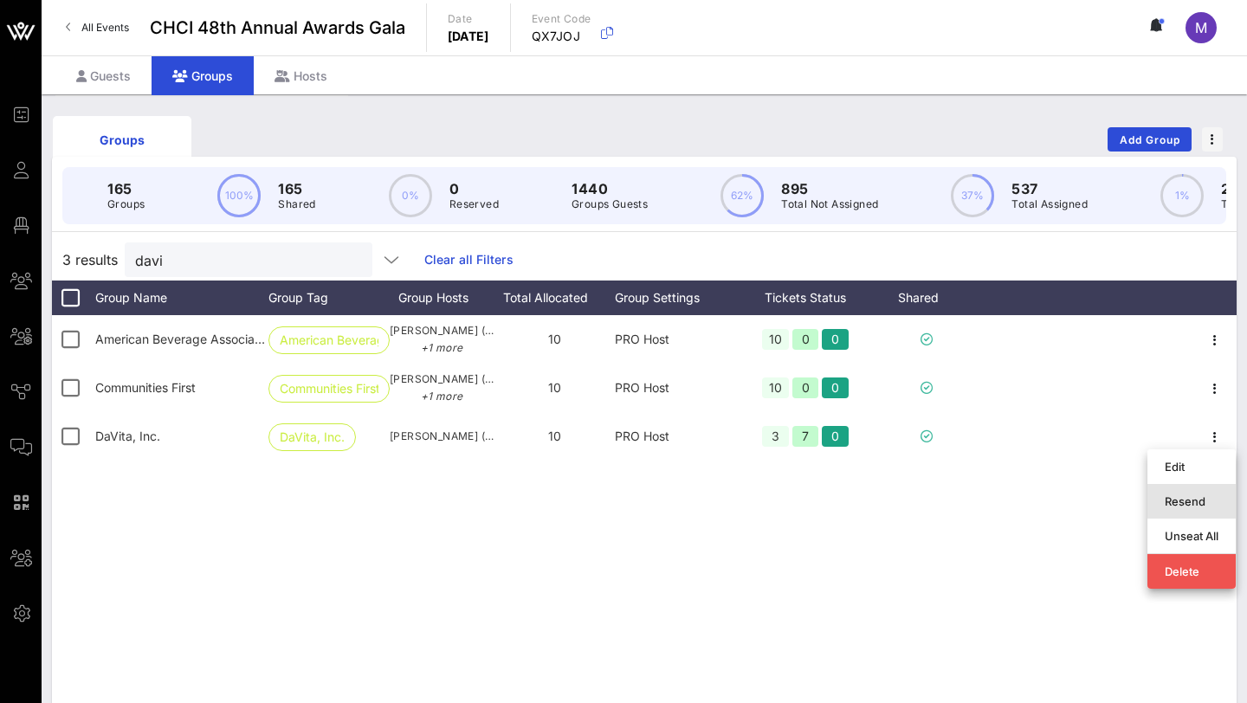
click at [1181, 500] on div "Resend" at bounding box center [1192, 502] width 54 height 14
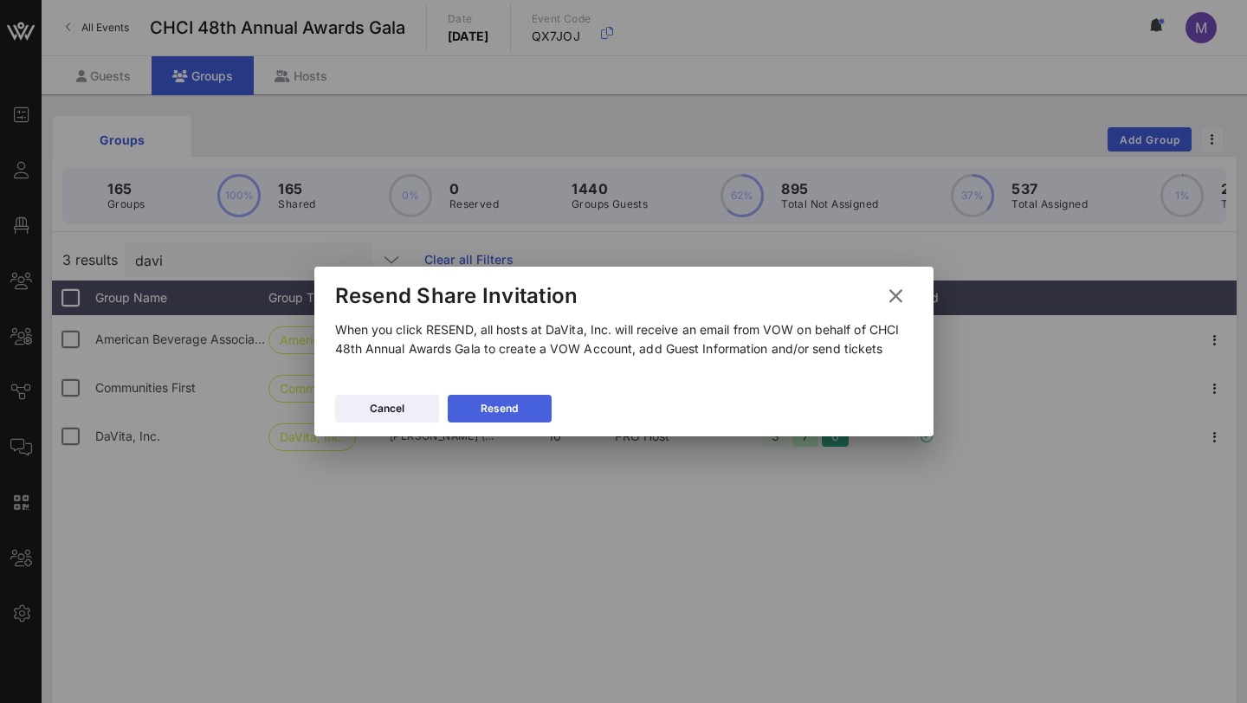
click at [495, 411] on icon at bounding box center [500, 409] width 14 height 12
